Goal: Information Seeking & Learning: Learn about a topic

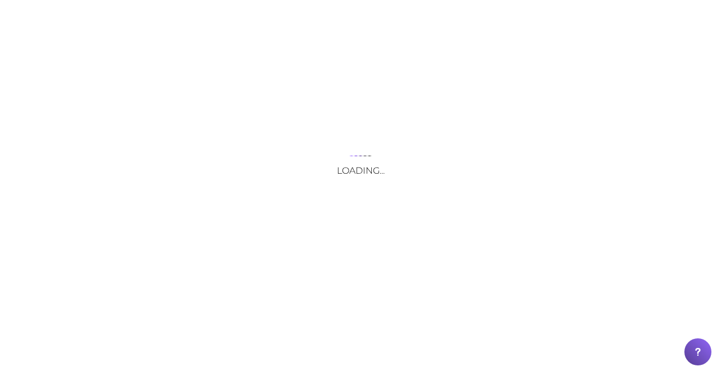
click at [151, 24] on div "Loading..." at bounding box center [360, 187] width 721 height 375
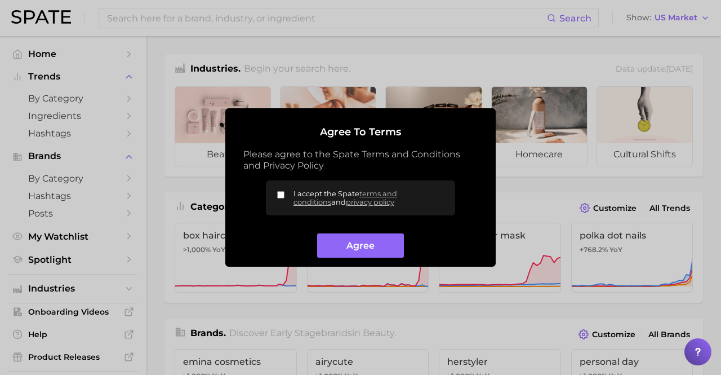
drag, startPoint x: 280, startPoint y: 194, endPoint x: 290, endPoint y: 196, distance: 10.3
click at [280, 194] on input "I accept the Spate terms and conditions and privacy policy" at bounding box center [280, 194] width 7 height 7
checkbox input "true"
click at [364, 251] on button "Agree" at bounding box center [360, 245] width 86 height 24
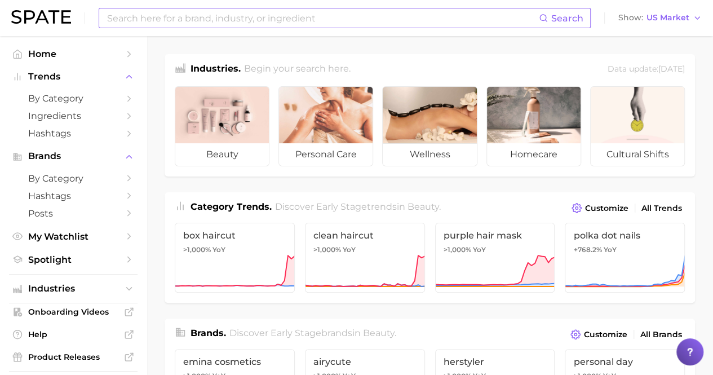
click at [211, 20] on input at bounding box center [322, 17] width 433 height 19
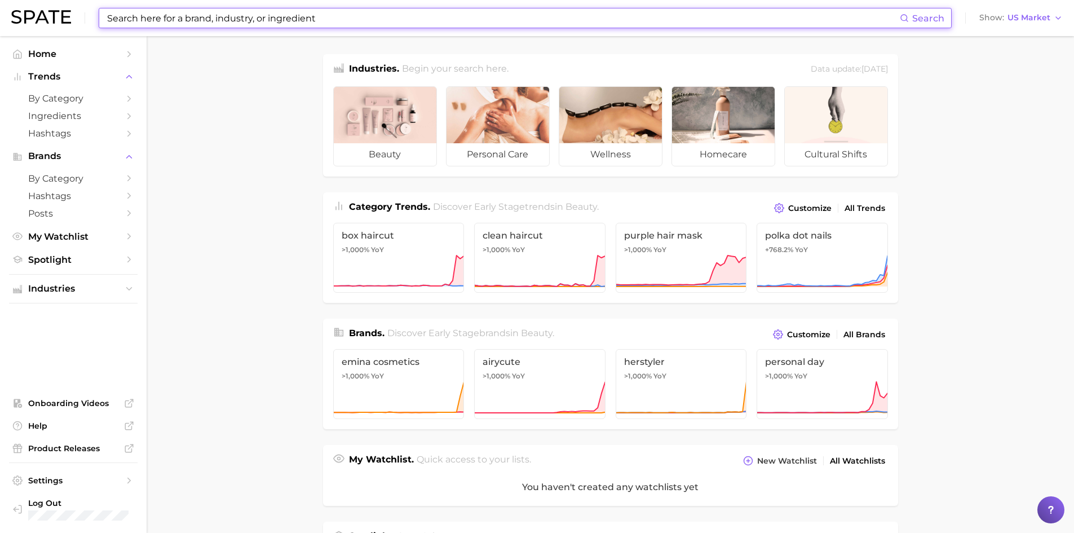
click at [244, 21] on input at bounding box center [503, 17] width 794 height 19
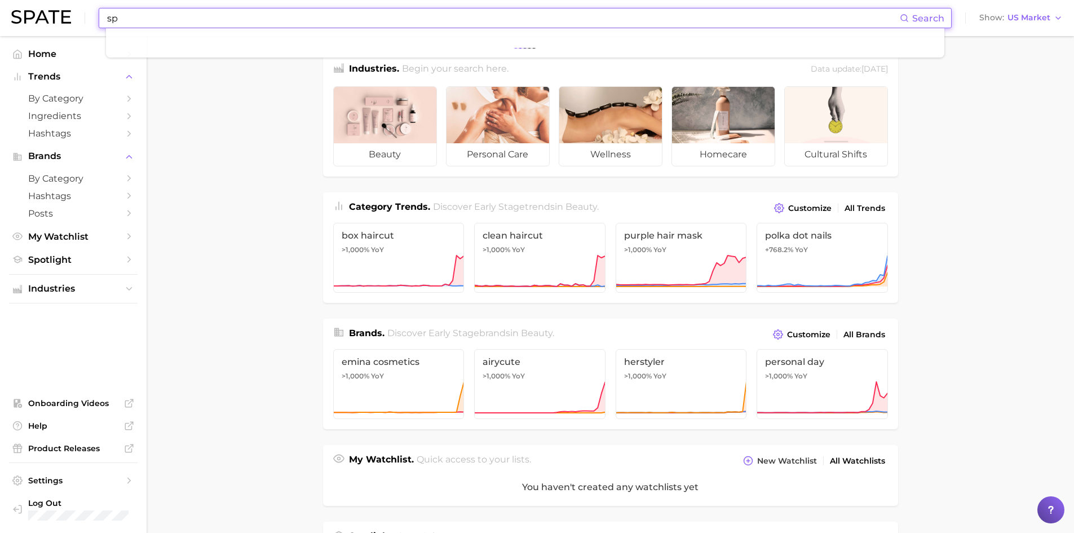
type input "s"
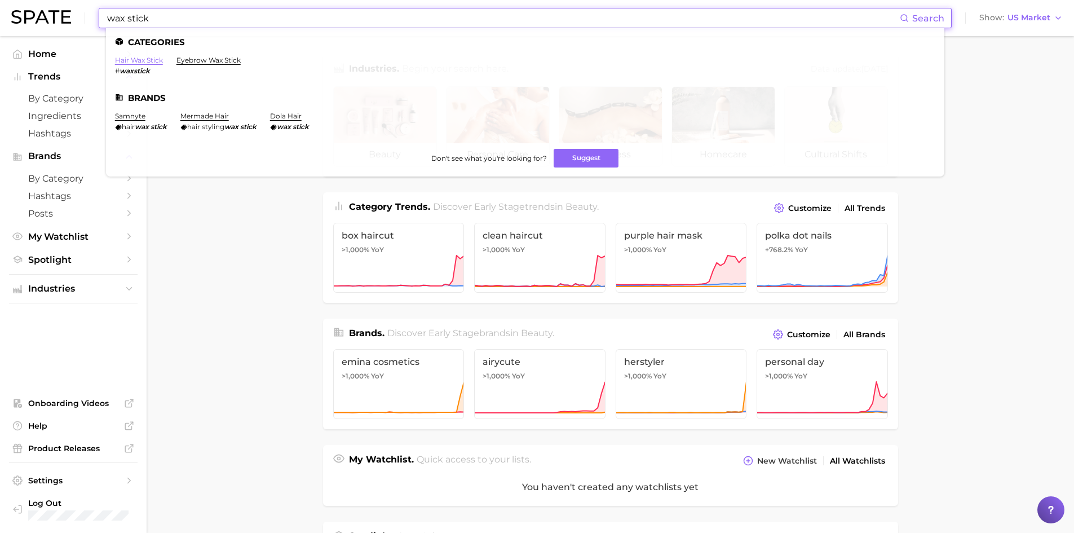
type input "wax stick"
click at [148, 61] on link "hair wax stick" at bounding box center [139, 60] width 48 height 8
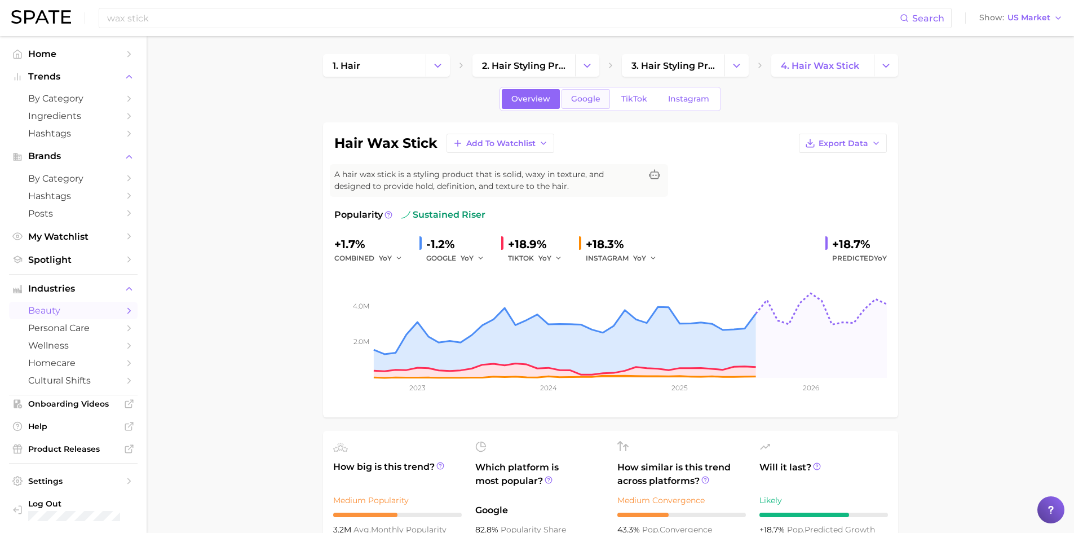
click at [578, 99] on span "Google" at bounding box center [585, 99] width 29 height 10
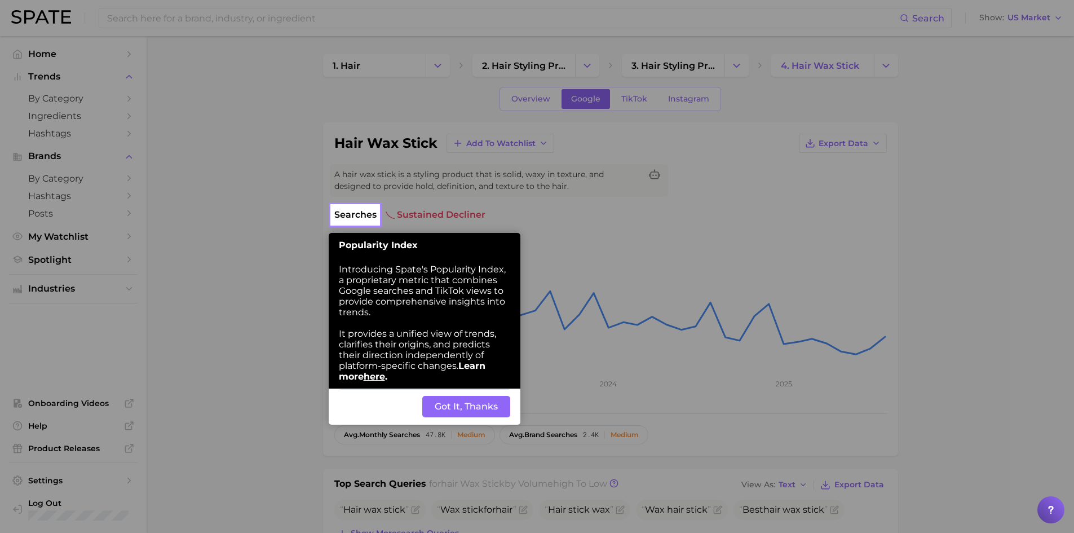
click at [471, 374] on button "Got It, Thanks" at bounding box center [466, 406] width 88 height 21
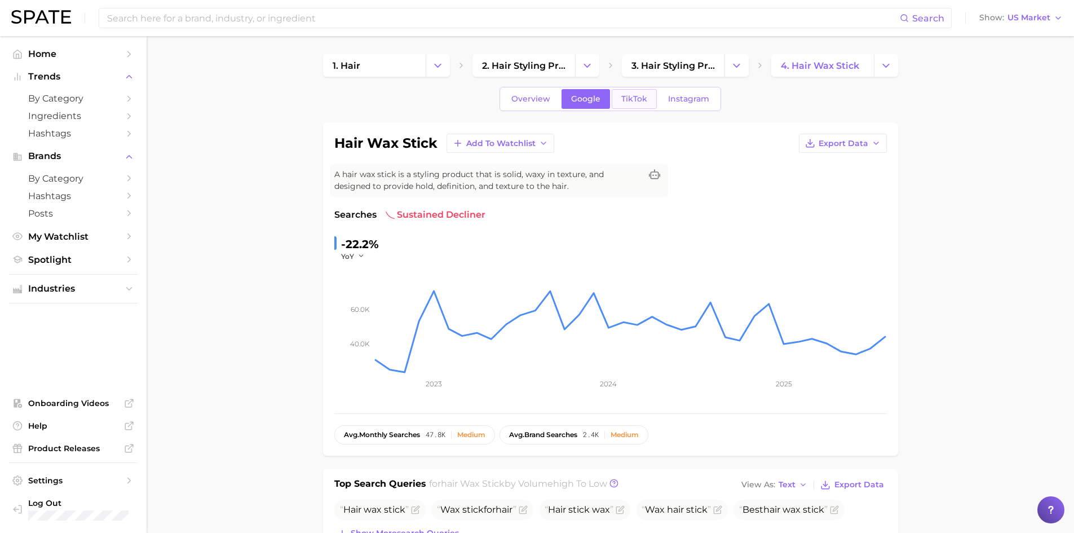
click at [630, 101] on span "TikTok" at bounding box center [634, 99] width 26 height 10
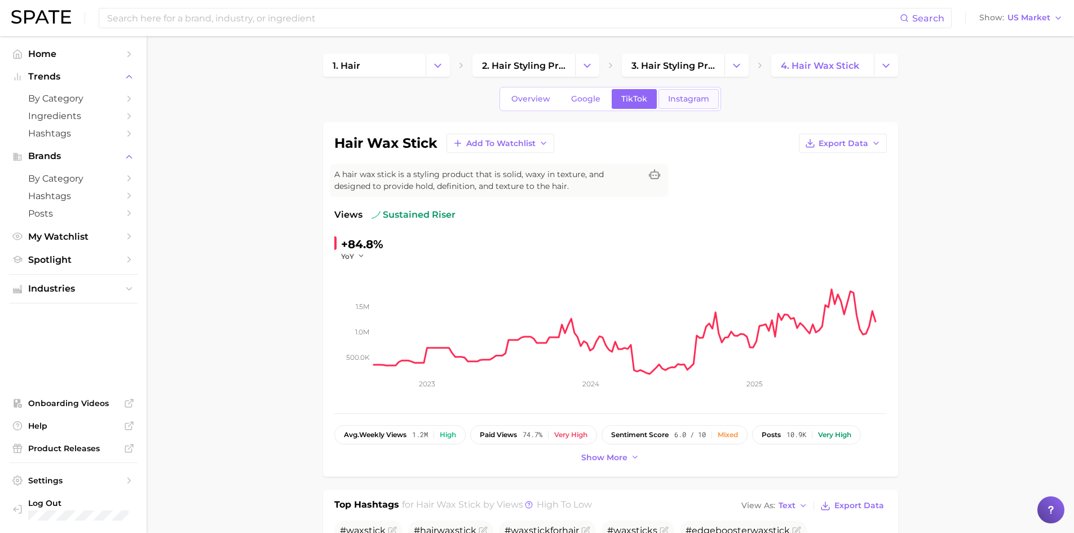
click at [681, 101] on span "Instagram" at bounding box center [688, 99] width 41 height 10
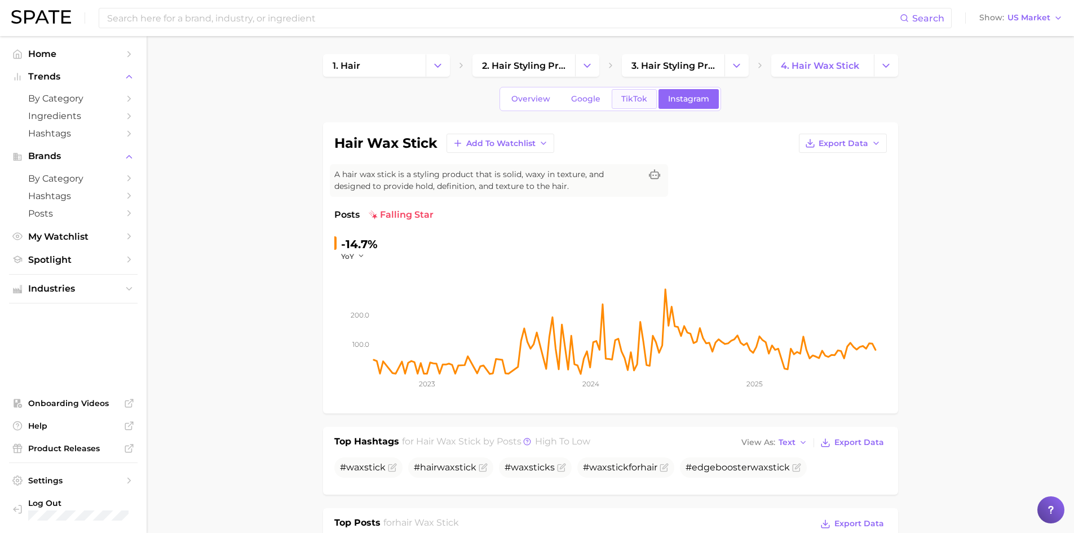
click at [630, 101] on span "TikTok" at bounding box center [634, 99] width 26 height 10
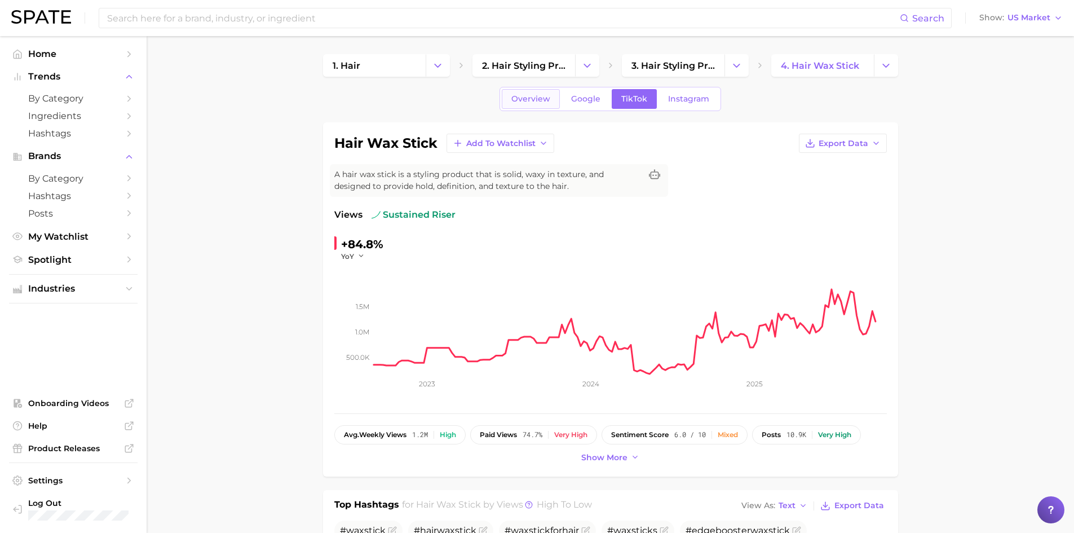
click at [513, 95] on span "Overview" at bounding box center [530, 99] width 39 height 10
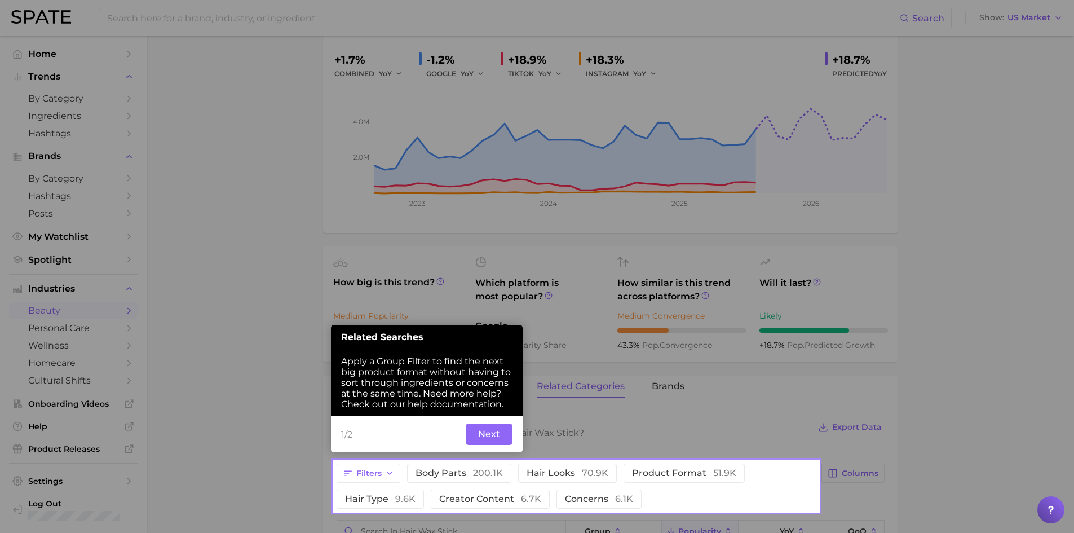
scroll to position [188, 0]
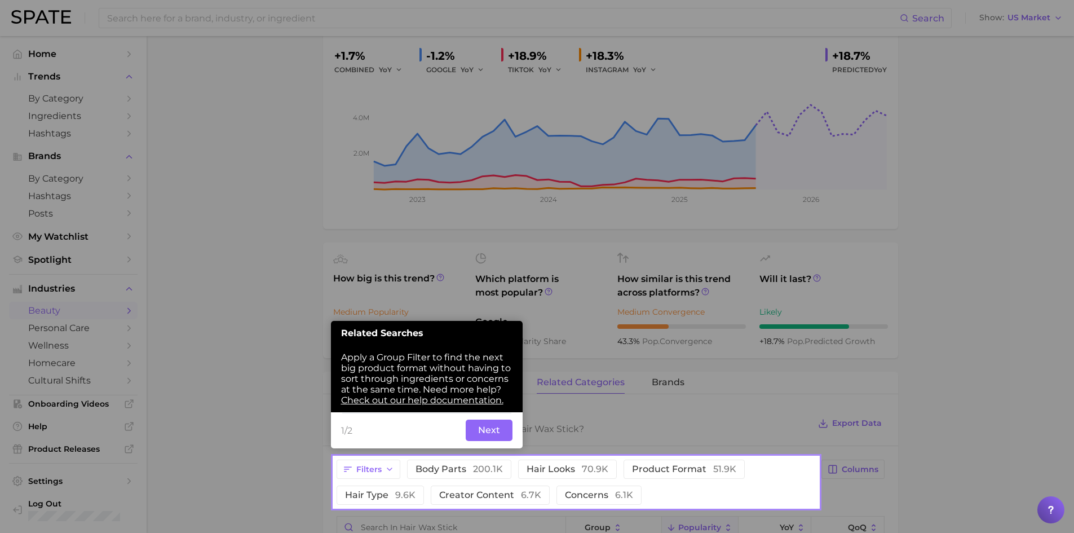
click at [489, 374] on button "Next" at bounding box center [489, 429] width 47 height 21
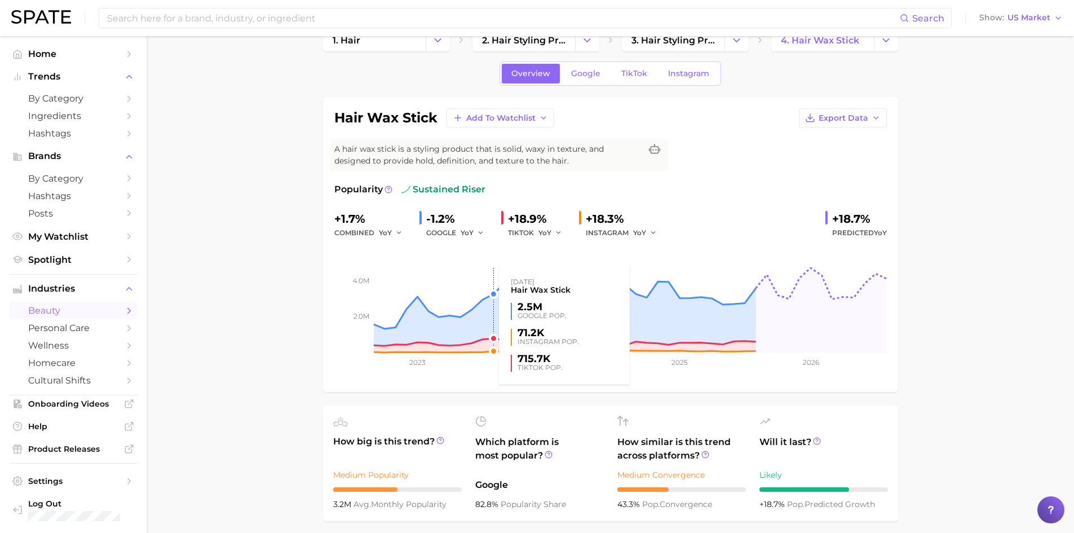
scroll to position [19, 0]
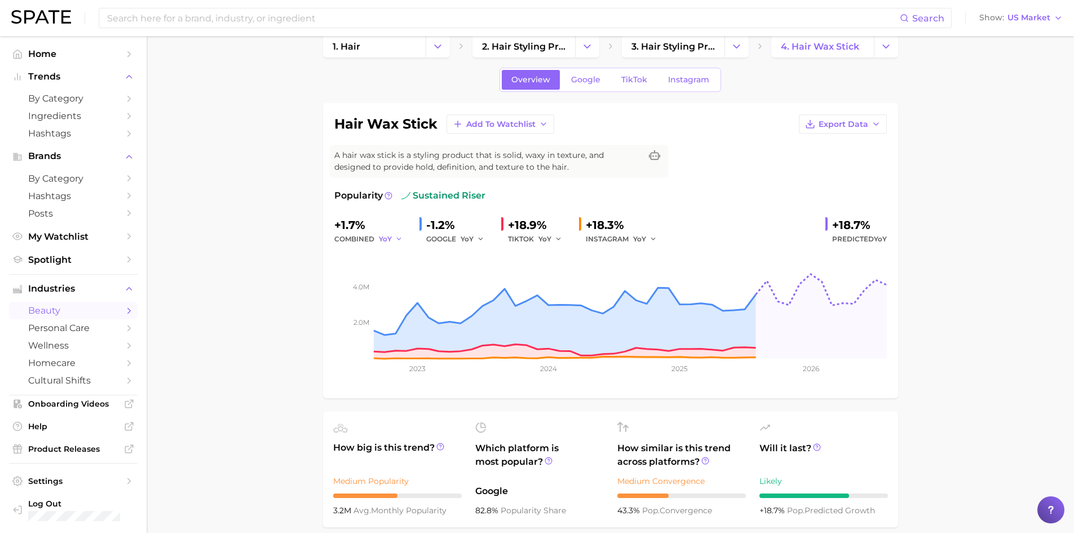
click at [382, 238] on span "YoY" at bounding box center [385, 239] width 13 height 10
click at [397, 277] on span "QoQ" at bounding box center [393, 277] width 19 height 10
click at [390, 240] on span "QoQ" at bounding box center [387, 239] width 16 height 10
click at [406, 299] on button "MoM" at bounding box center [441, 297] width 124 height 20
click at [396, 236] on button "MoM" at bounding box center [393, 239] width 28 height 14
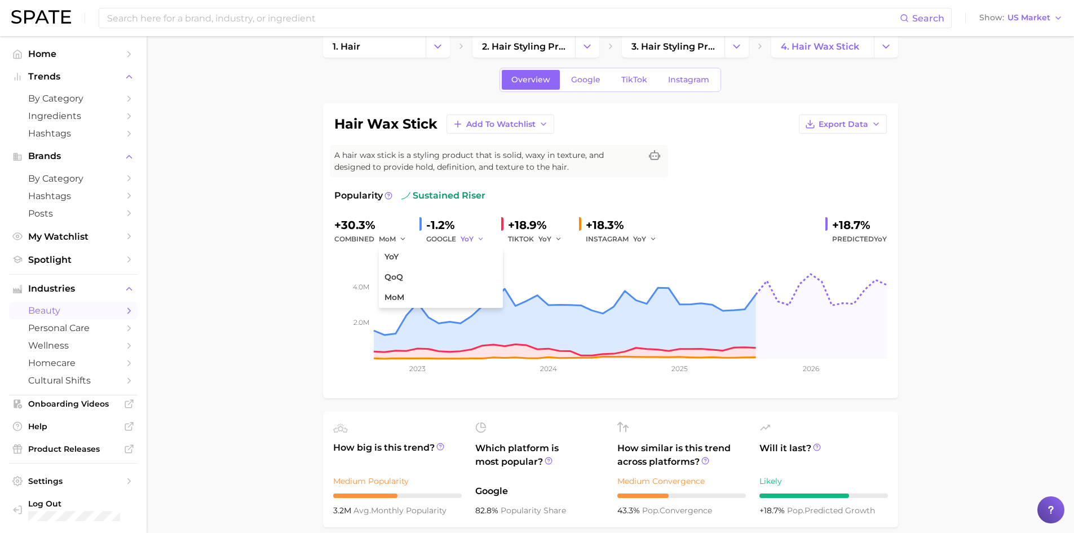
click at [472, 238] on span "YoY" at bounding box center [467, 239] width 13 height 10
click at [477, 297] on span "MoM" at bounding box center [476, 298] width 20 height 10
click at [553, 237] on button "YoY" at bounding box center [550, 239] width 24 height 14
click at [563, 297] on span "MoM" at bounding box center [554, 298] width 20 height 10
click at [542, 237] on span "MoM" at bounding box center [546, 239] width 17 height 10
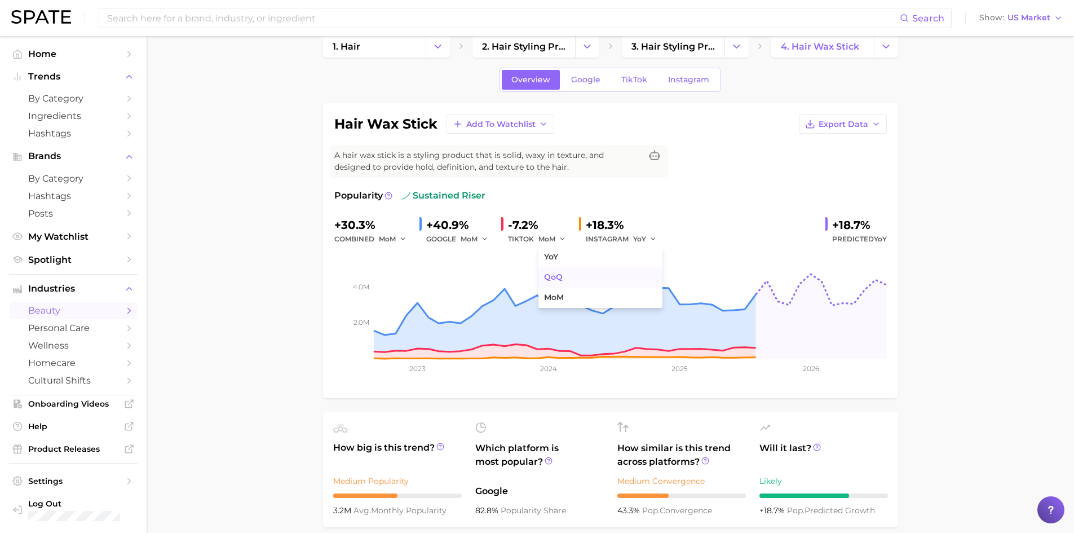
click at [556, 275] on span "QoQ" at bounding box center [553, 277] width 19 height 10
click at [627, 238] on div "INSTAGRAM YoY" at bounding box center [625, 239] width 79 height 14
click at [628, 240] on div "INSTAGRAM YoY" at bounding box center [625, 239] width 79 height 14
click at [645, 242] on button "YoY" at bounding box center [645, 239] width 24 height 14
click at [657, 282] on button "QoQ" at bounding box center [695, 277] width 124 height 20
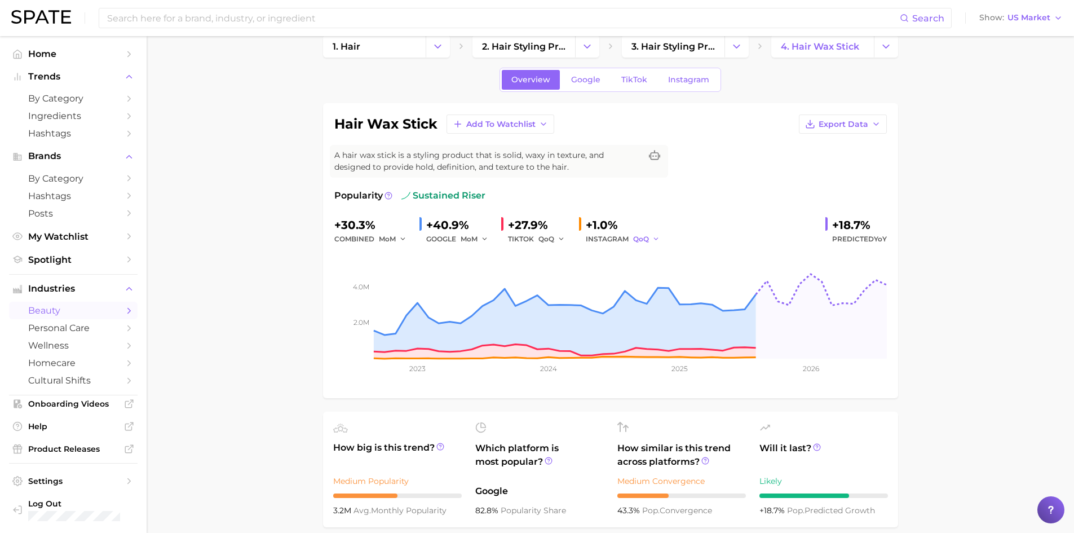
click at [647, 241] on span "QoQ" at bounding box center [641, 239] width 16 height 10
click at [656, 302] on span "MoM" at bounding box center [649, 298] width 20 height 10
click at [559, 237] on icon "button" at bounding box center [561, 239] width 8 height 8
click at [569, 263] on button "YoY" at bounding box center [600, 257] width 124 height 20
click at [535, 241] on div "TIKTOK YoY" at bounding box center [539, 239] width 62 height 14
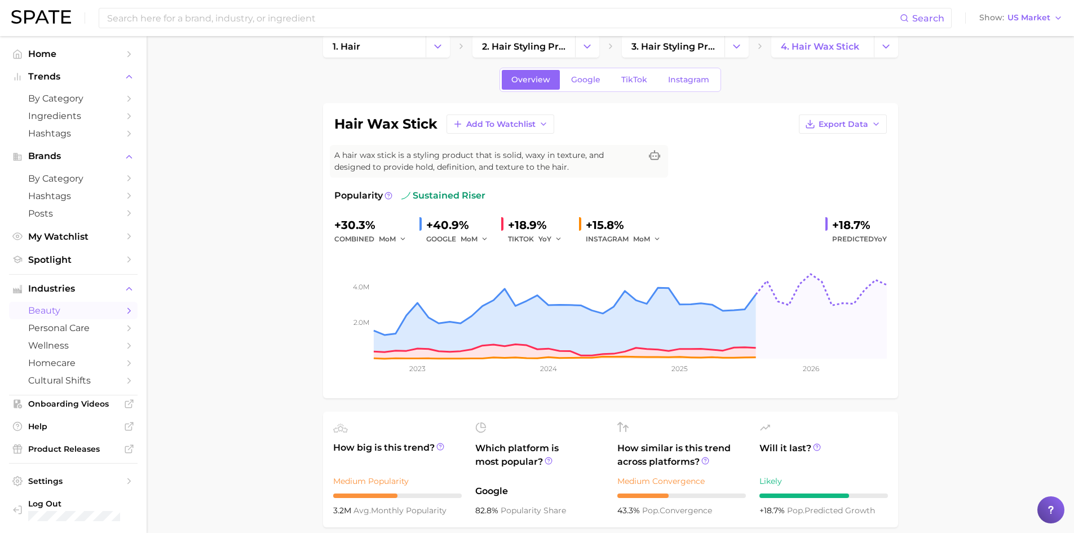
click at [536, 241] on div "TIKTOK YoY" at bounding box center [539, 239] width 62 height 14
click at [532, 237] on div "TIKTOK YoY" at bounding box center [539, 239] width 62 height 14
click at [548, 238] on span "YoY" at bounding box center [544, 239] width 13 height 10
click at [554, 273] on span "QoQ" at bounding box center [553, 277] width 19 height 10
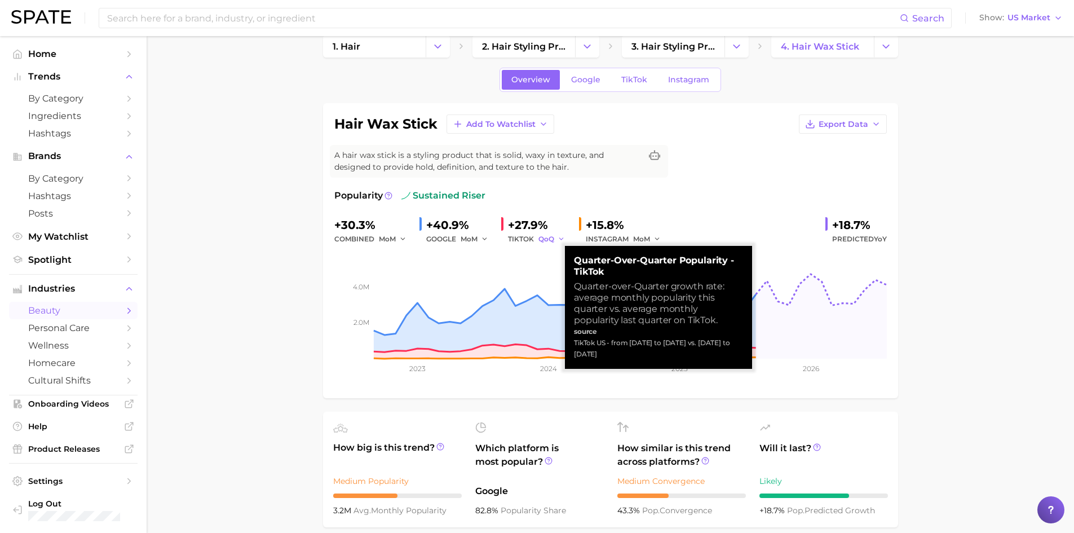
click at [546, 238] on span "QoQ" at bounding box center [546, 239] width 16 height 10
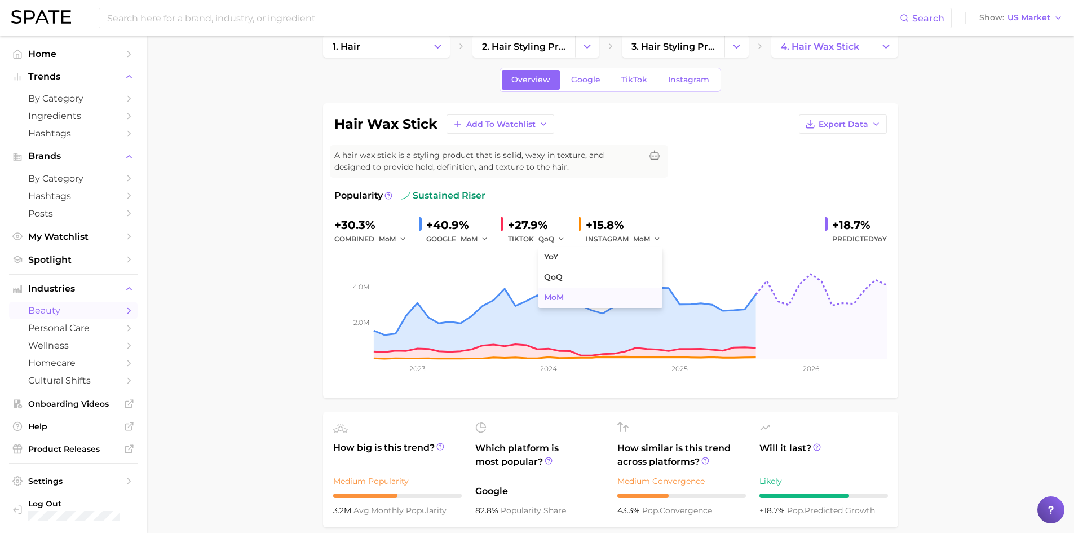
click at [548, 297] on span "MoM" at bounding box center [554, 298] width 20 height 10
click at [387, 240] on span "MoM" at bounding box center [387, 239] width 17 height 10
click at [395, 253] on span "YoY" at bounding box center [391, 257] width 14 height 10
click at [369, 236] on div "combined YoY" at bounding box center [372, 239] width 76 height 14
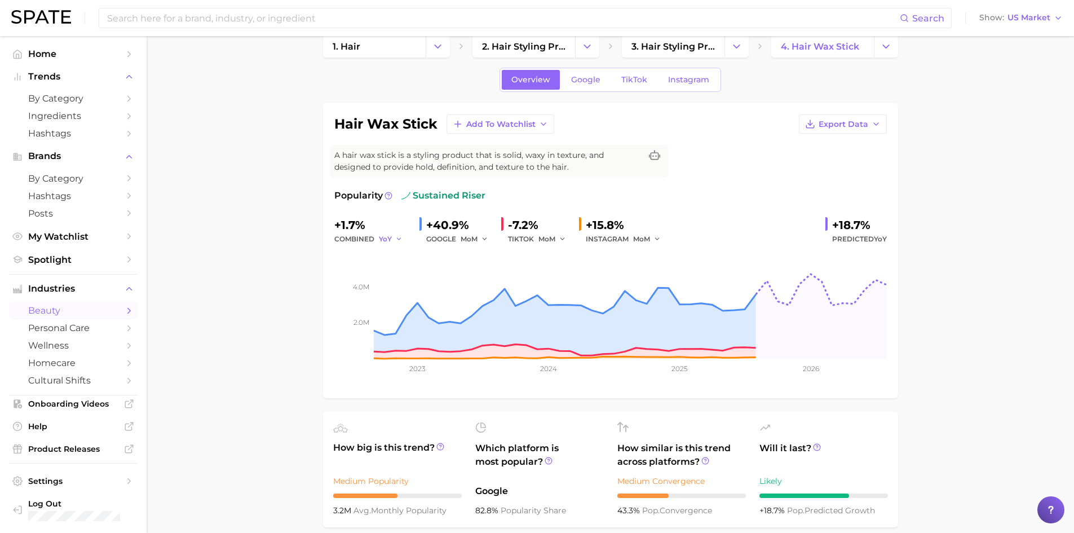
click at [385, 236] on span "YoY" at bounding box center [385, 239] width 13 height 10
click at [395, 271] on button "QoQ" at bounding box center [441, 277] width 124 height 20
click at [383, 240] on span "QoQ" at bounding box center [387, 239] width 16 height 10
click at [399, 295] on span "MoM" at bounding box center [394, 298] width 20 height 10
click at [543, 241] on span "MoM" at bounding box center [546, 239] width 17 height 10
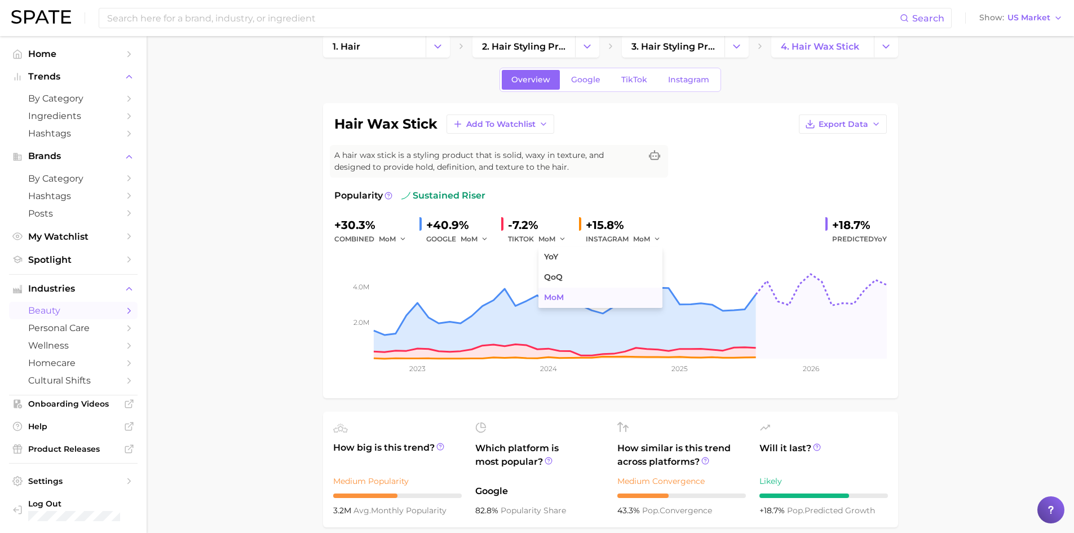
click at [555, 293] on span "MoM" at bounding box center [554, 298] width 20 height 10
click at [622, 81] on span "TikTok" at bounding box center [634, 80] width 26 height 10
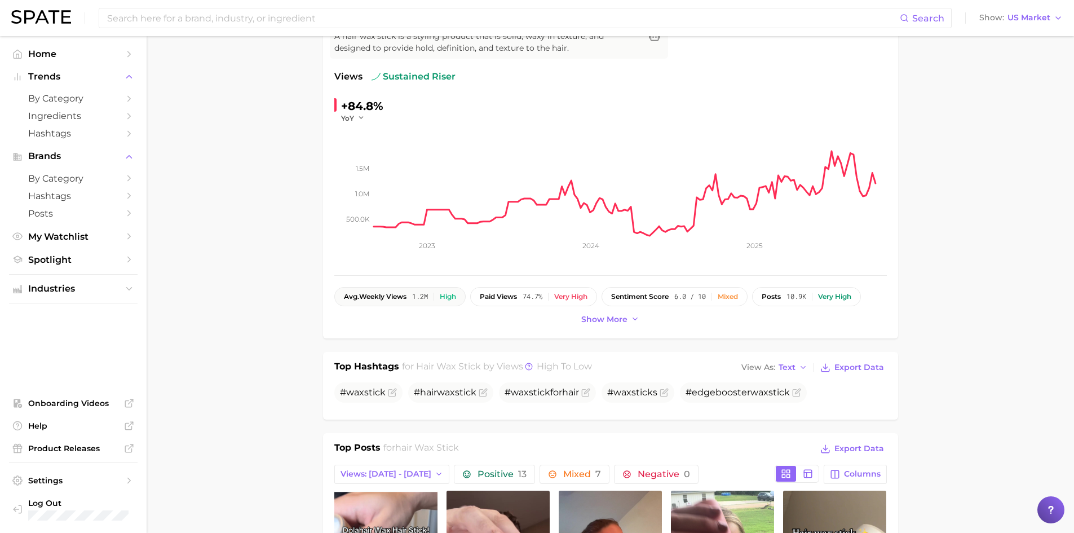
scroll to position [48, 0]
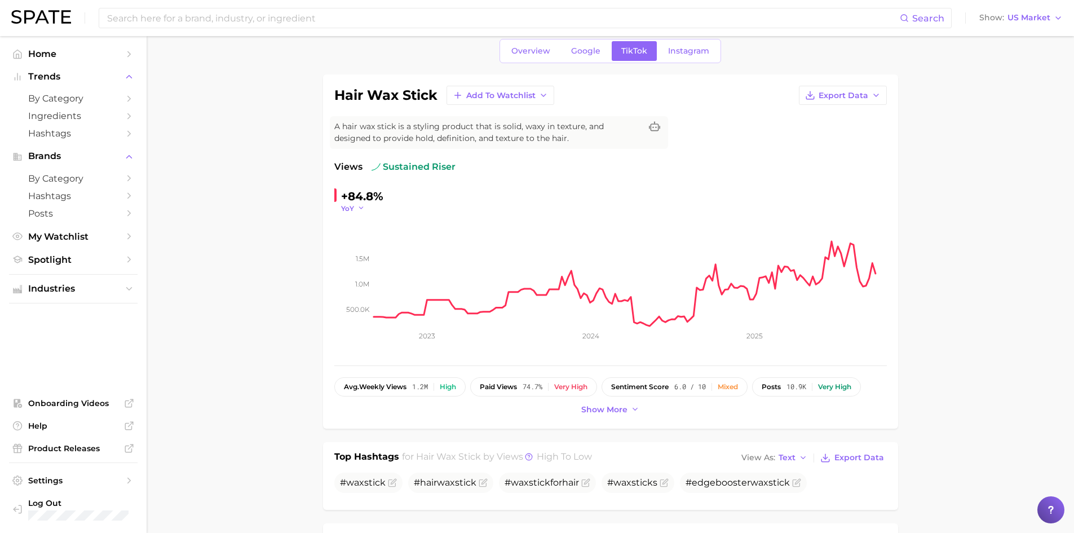
click at [349, 205] on span "YoY" at bounding box center [347, 208] width 13 height 10
click at [366, 262] on span "MoM" at bounding box center [357, 265] width 20 height 10
click at [580, 57] on link "Google" at bounding box center [585, 51] width 48 height 20
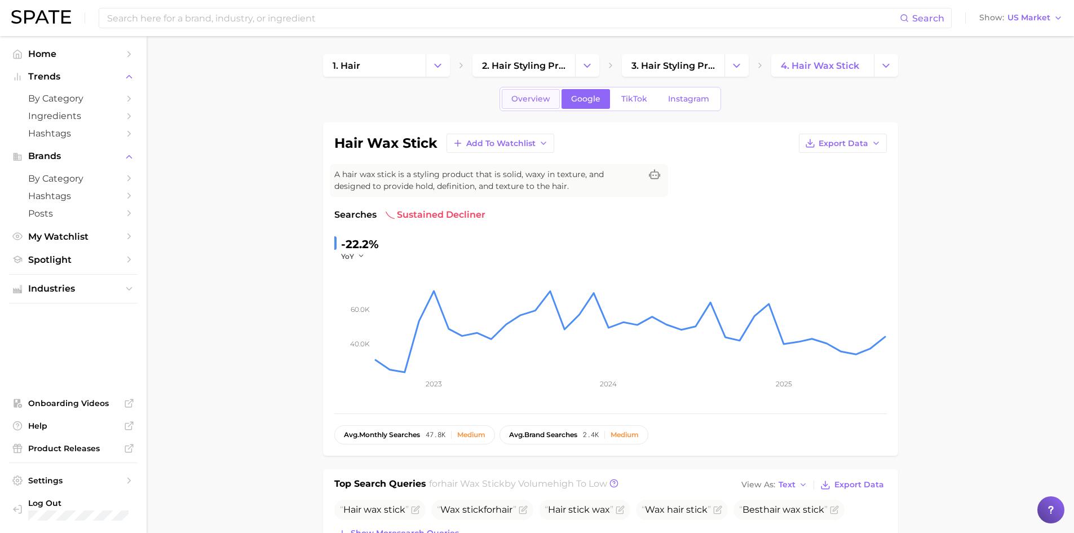
click at [537, 101] on span "Overview" at bounding box center [530, 99] width 39 height 10
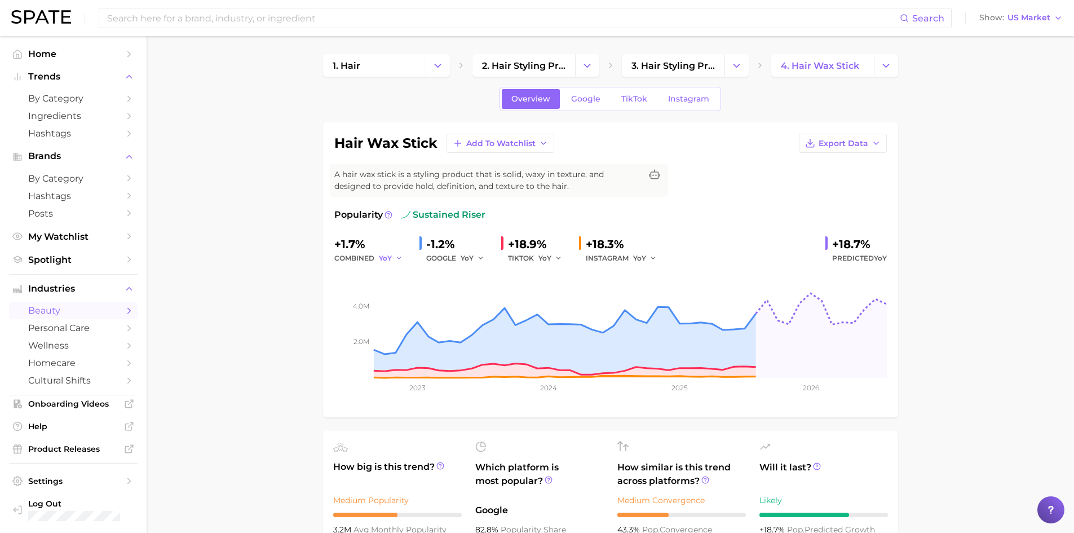
click at [389, 259] on span "YoY" at bounding box center [385, 258] width 13 height 10
click at [402, 273] on button "YoY" at bounding box center [441, 276] width 124 height 20
click at [380, 257] on span "YoY" at bounding box center [385, 258] width 13 height 10
click at [466, 251] on button "YoY" at bounding box center [473, 258] width 24 height 14
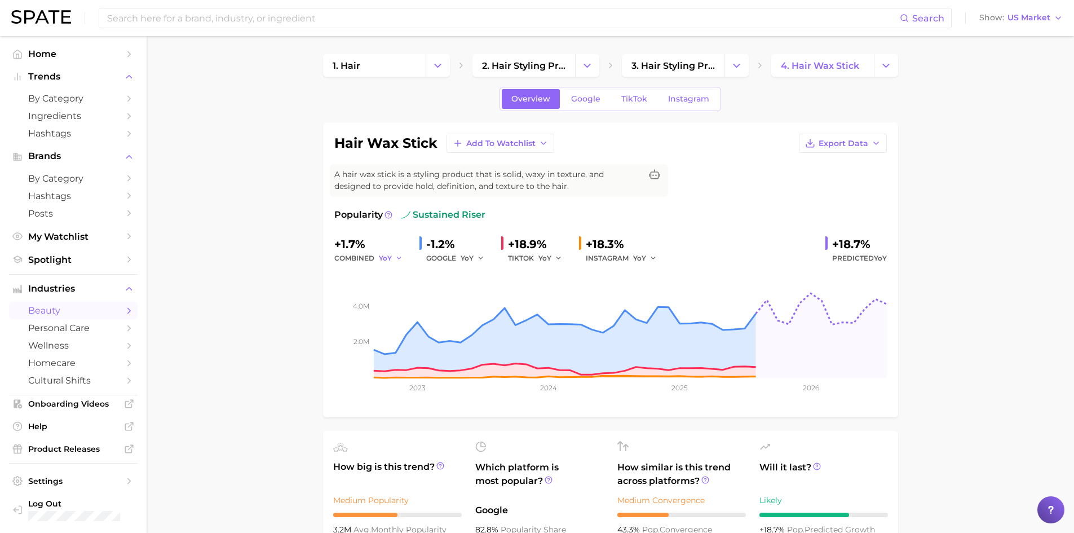
click at [388, 256] on span "YoY" at bounding box center [385, 258] width 13 height 10
click at [398, 271] on span "YoY" at bounding box center [391, 276] width 14 height 10
click at [633, 99] on span "TikTok" at bounding box center [634, 99] width 26 height 10
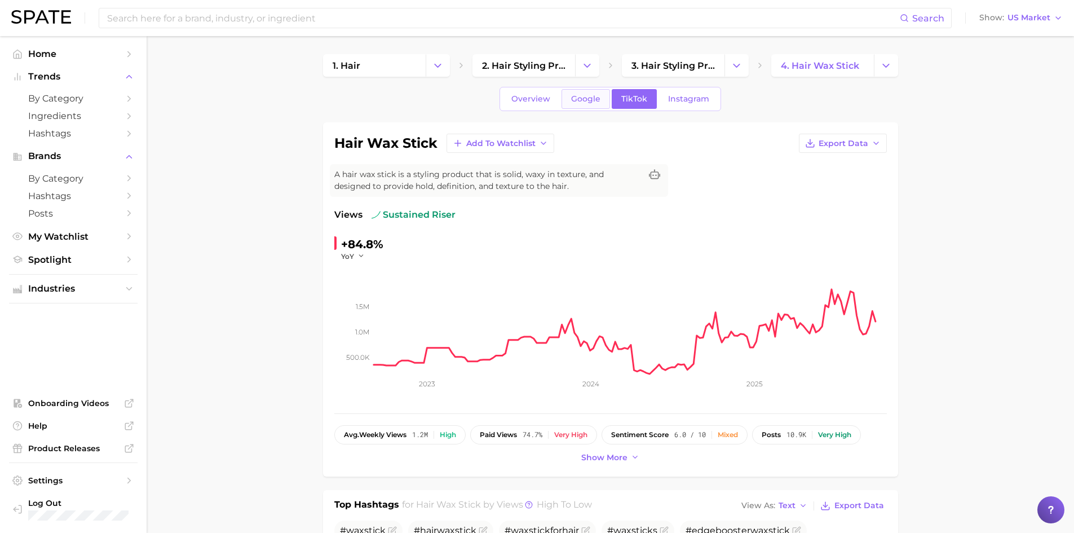
click at [581, 101] on span "Google" at bounding box center [585, 99] width 29 height 10
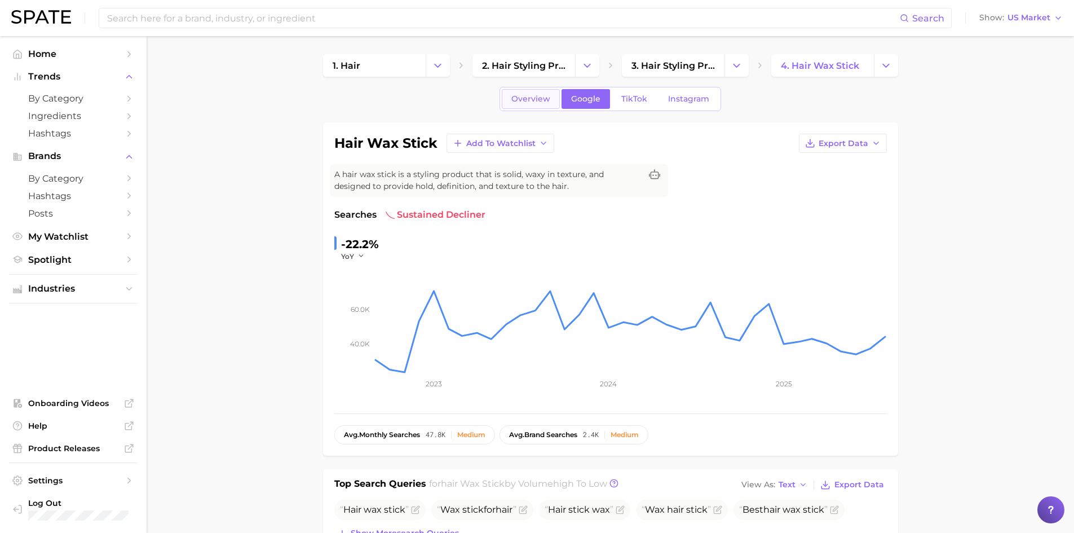
click at [519, 104] on link "Overview" at bounding box center [531, 99] width 58 height 20
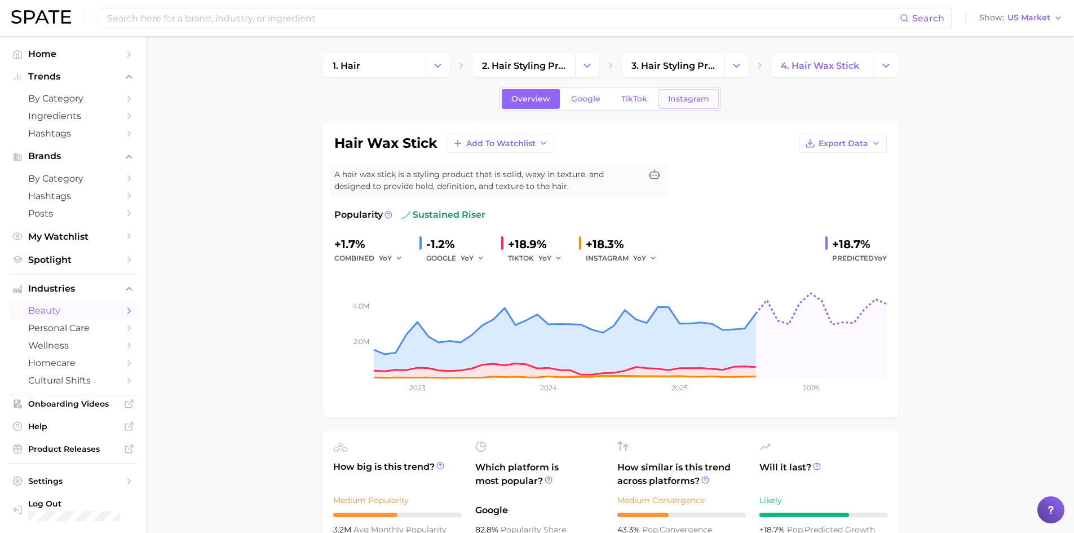
click at [687, 100] on span "Instagram" at bounding box center [688, 99] width 41 height 10
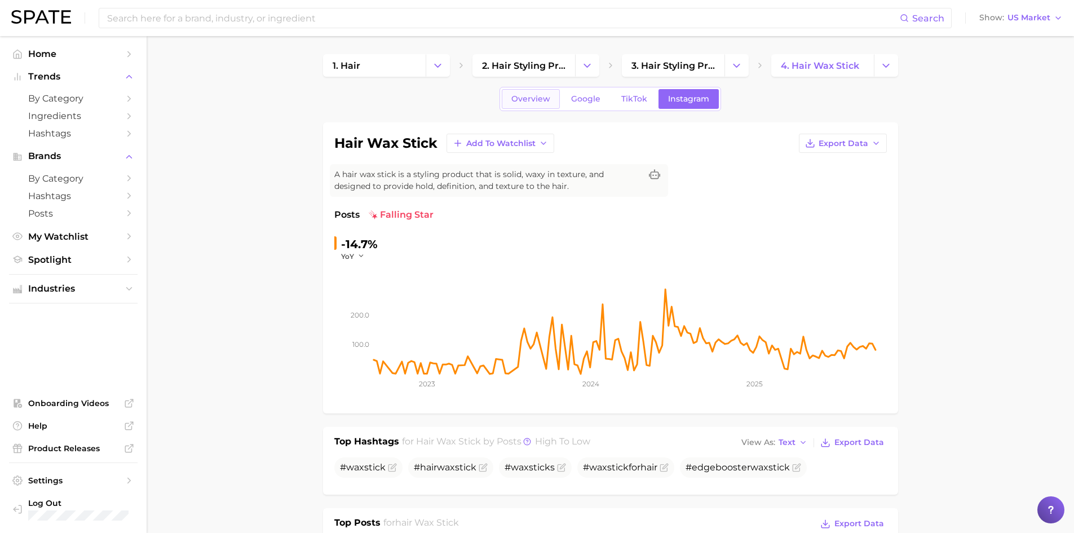
click at [523, 99] on span "Overview" at bounding box center [530, 99] width 39 height 10
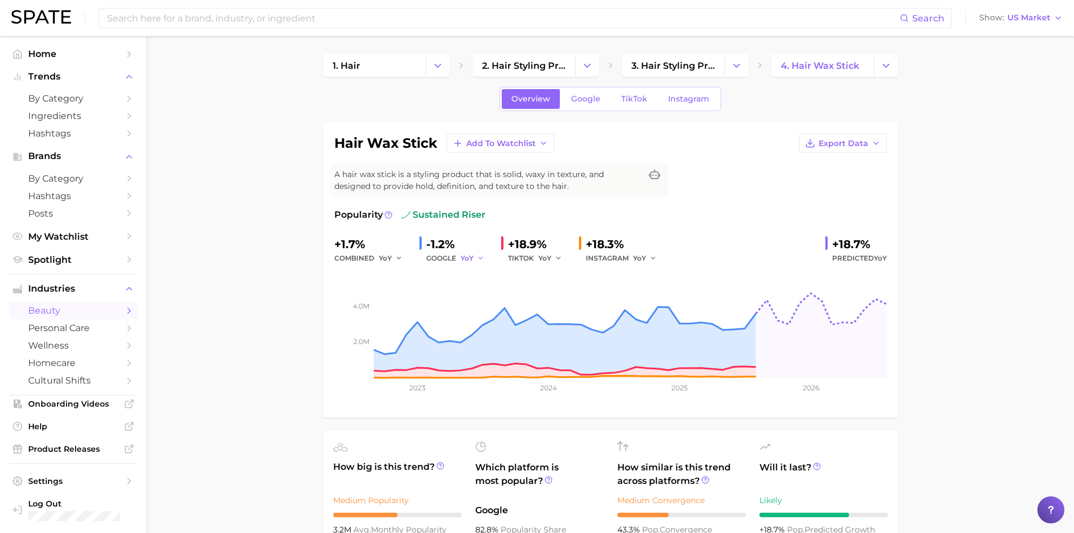
click at [462, 256] on span "YoY" at bounding box center [467, 258] width 13 height 10
click at [386, 258] on span "YoY" at bounding box center [385, 258] width 13 height 10
click at [406, 315] on button "MoM" at bounding box center [441, 317] width 124 height 20
click at [538, 257] on span "YoY" at bounding box center [544, 258] width 13 height 10
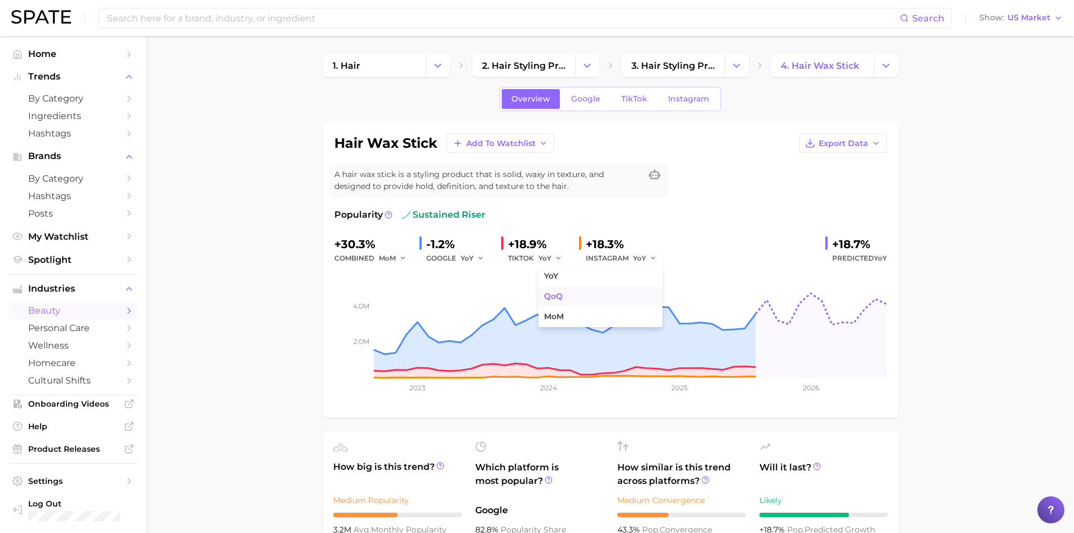
click at [556, 300] on span "QoQ" at bounding box center [553, 296] width 19 height 10
click at [466, 259] on span "YoY" at bounding box center [467, 258] width 13 height 10
click at [475, 299] on span "QoQ" at bounding box center [475, 296] width 19 height 10
click at [606, 260] on div "INSTAGRAM YoY" at bounding box center [625, 258] width 79 height 14
click at [637, 260] on span "YoY" at bounding box center [639, 258] width 13 height 10
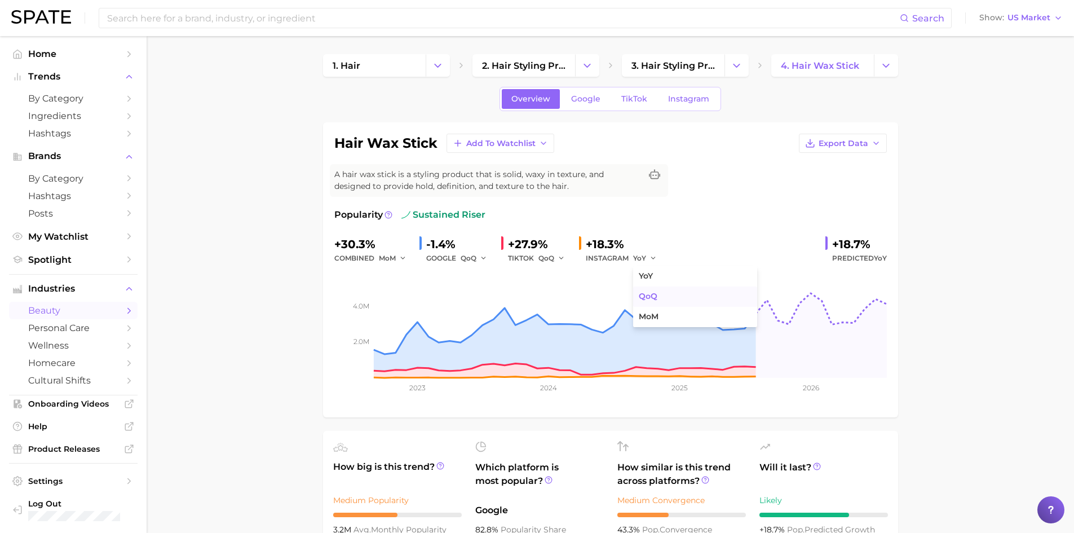
click at [650, 294] on span "QoQ" at bounding box center [648, 296] width 19 height 10
click at [633, 255] on span "QoQ" at bounding box center [641, 258] width 16 height 10
click at [645, 275] on span "YoY" at bounding box center [646, 276] width 14 height 10
click at [535, 257] on div "TIKTOK QoQ" at bounding box center [539, 258] width 62 height 14
click at [558, 253] on button "QoQ" at bounding box center [551, 258] width 27 height 14
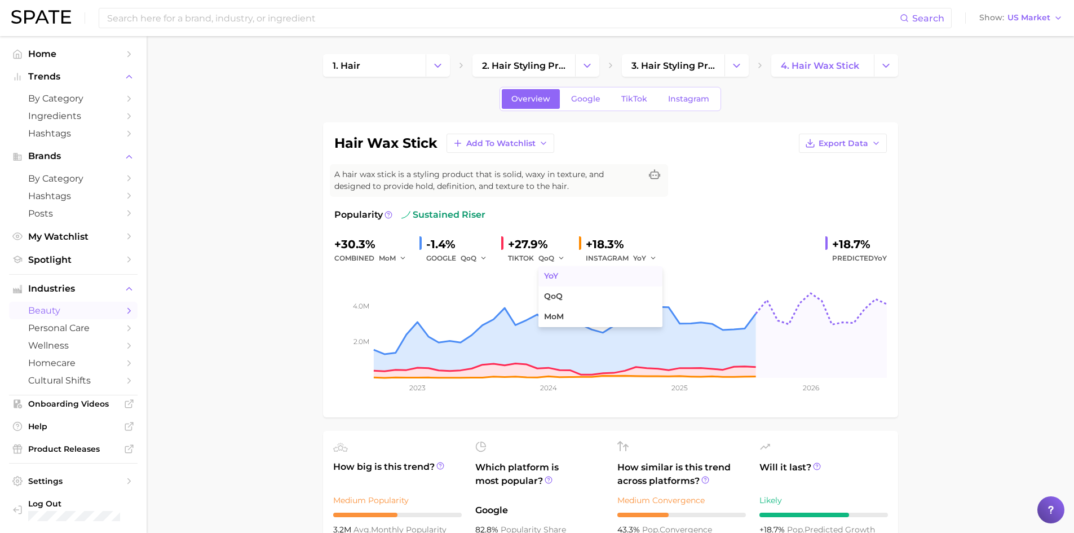
click at [569, 279] on button "YoY" at bounding box center [600, 276] width 124 height 20
click at [456, 259] on div "GOOGLE QoQ" at bounding box center [459, 258] width 66 height 14
click at [473, 258] on span "QoQ" at bounding box center [469, 258] width 16 height 10
click at [482, 271] on button "YoY" at bounding box center [523, 276] width 124 height 20
click at [383, 261] on span "MoM" at bounding box center [387, 258] width 17 height 10
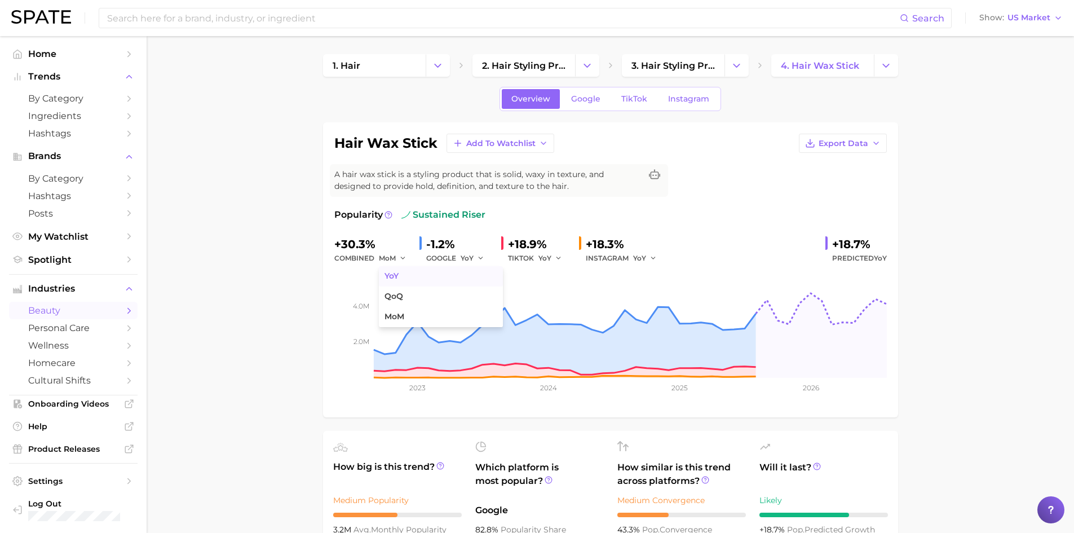
click at [405, 278] on button "YoY" at bounding box center [441, 276] width 124 height 20
click at [288, 22] on input at bounding box center [503, 17] width 794 height 19
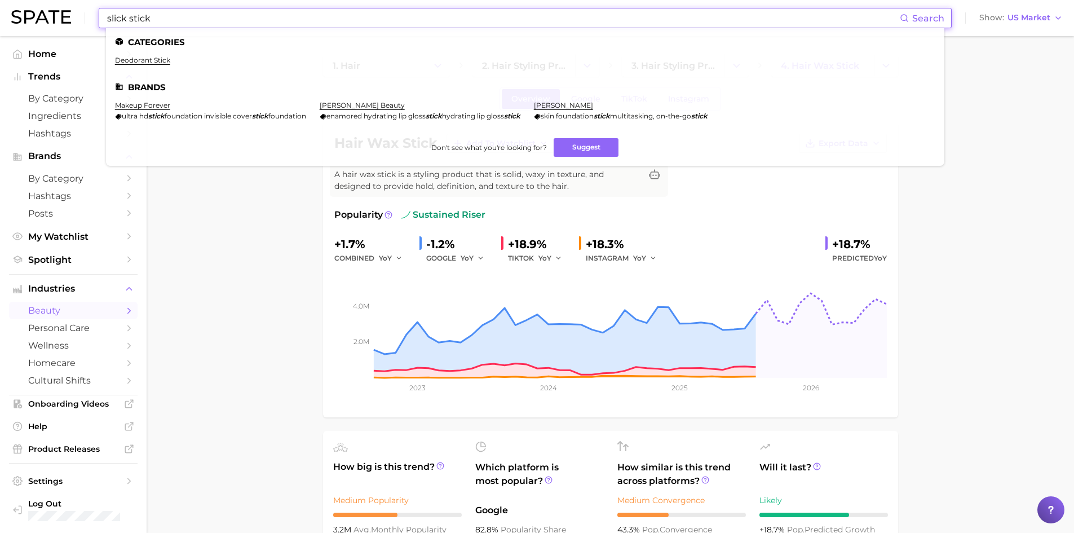
drag, startPoint x: 184, startPoint y: 24, endPoint x: 97, endPoint y: 19, distance: 87.0
click at [99, 19] on div "slick stick Search Categories deodorant stick Brands makeup forever ultra hd st…" at bounding box center [525, 18] width 853 height 20
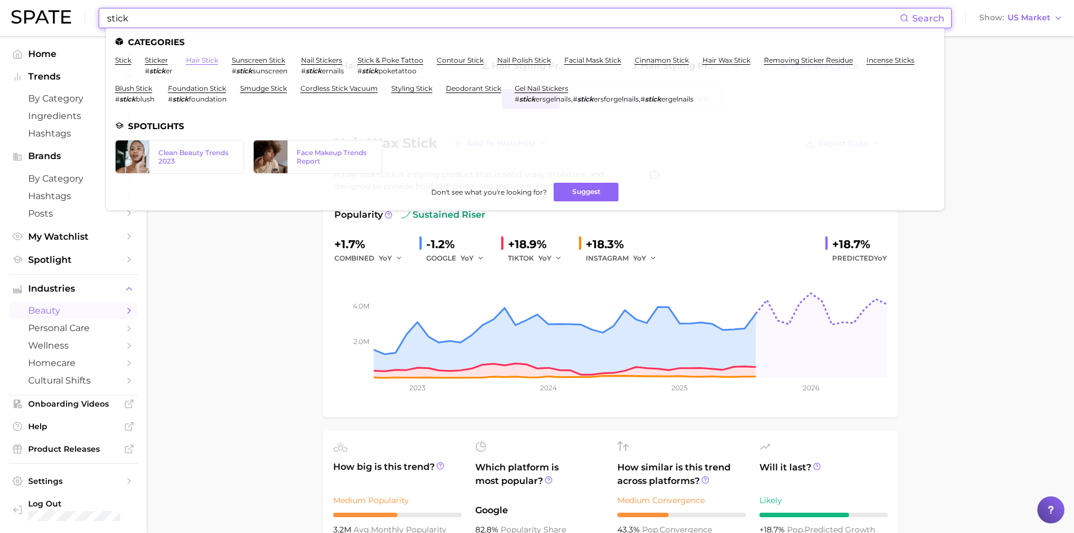
type input "stick"
click at [205, 60] on link "hair stick" at bounding box center [202, 60] width 32 height 8
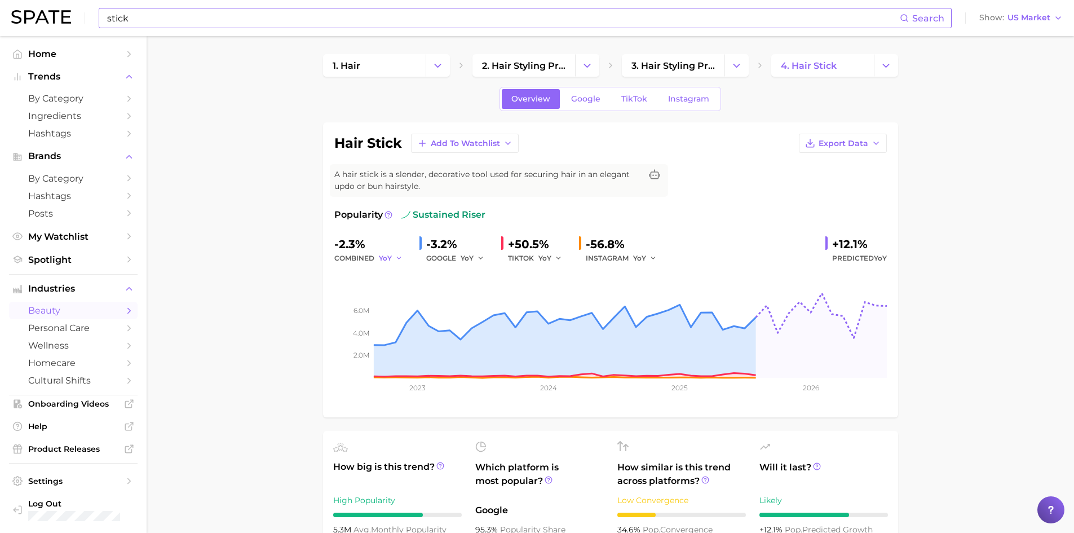
click at [384, 255] on span "YoY" at bounding box center [385, 258] width 13 height 10
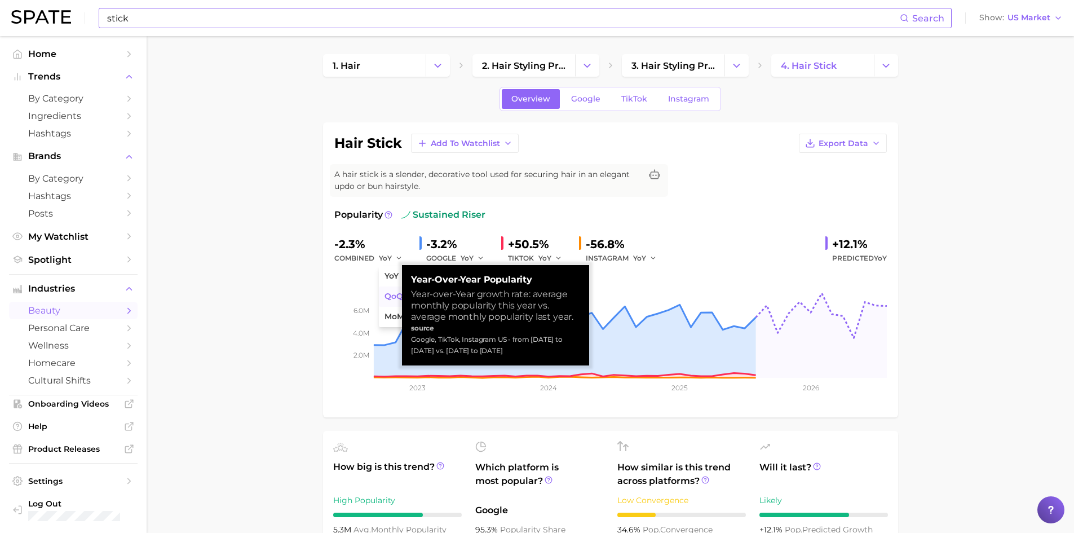
click at [392, 296] on span "QoQ" at bounding box center [393, 296] width 19 height 10
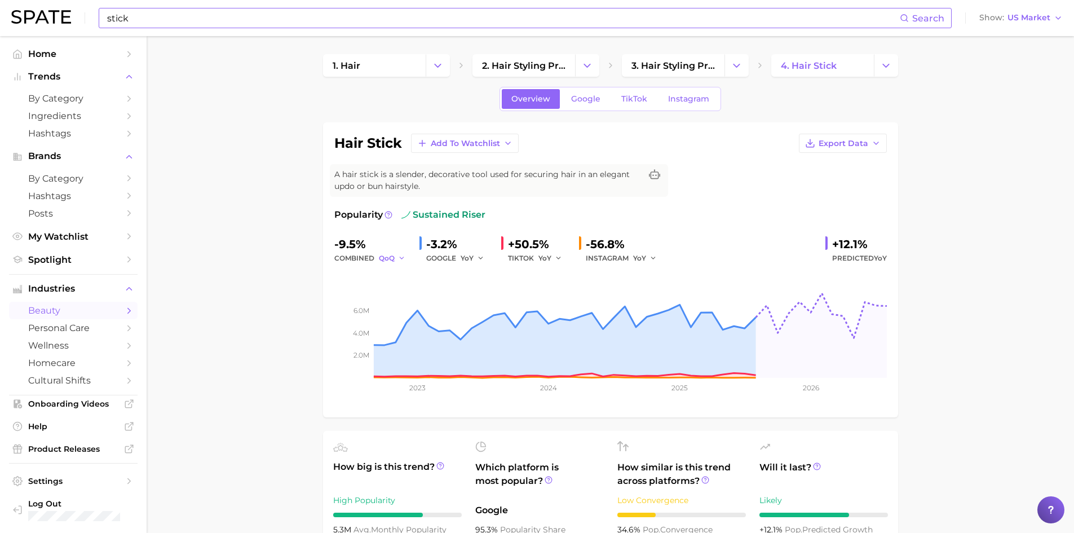
click at [387, 258] on span "QoQ" at bounding box center [387, 258] width 16 height 10
click at [399, 316] on span "MoM" at bounding box center [394, 317] width 20 height 10
click at [466, 257] on span "YoY" at bounding box center [467, 258] width 13 height 10
click at [486, 314] on span "MoM" at bounding box center [476, 317] width 20 height 10
click at [538, 259] on span "YoY" at bounding box center [544, 258] width 13 height 10
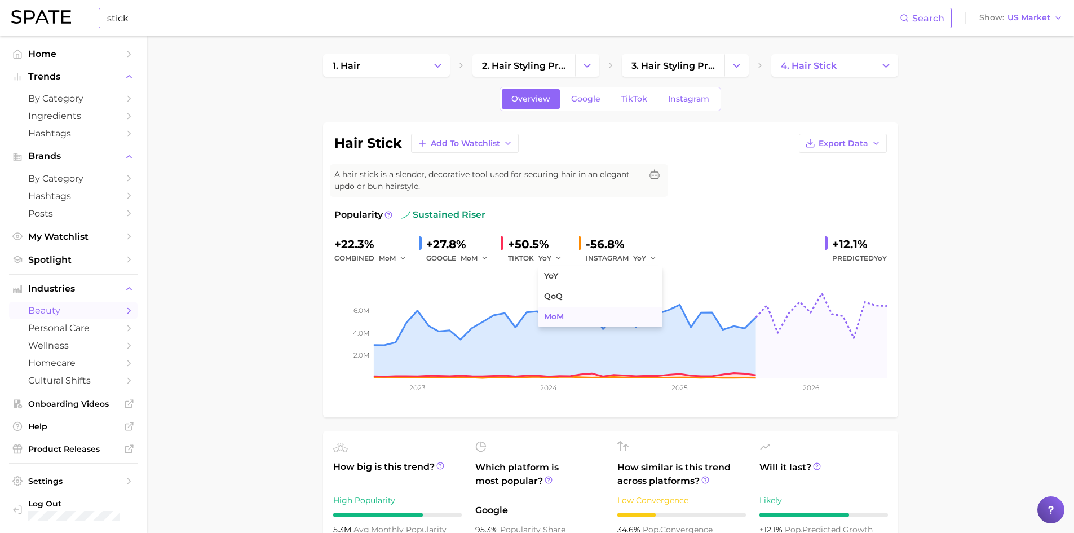
click at [557, 314] on span "MoM" at bounding box center [554, 317] width 20 height 10
click at [603, 258] on div "INSTAGRAM YoY" at bounding box center [625, 258] width 79 height 14
click at [628, 255] on div "INSTAGRAM YoY" at bounding box center [625, 258] width 79 height 14
click at [650, 256] on icon "button" at bounding box center [653, 258] width 8 height 8
click at [645, 313] on span "MoM" at bounding box center [649, 317] width 20 height 10
